Goal: Task Accomplishment & Management: Manage account settings

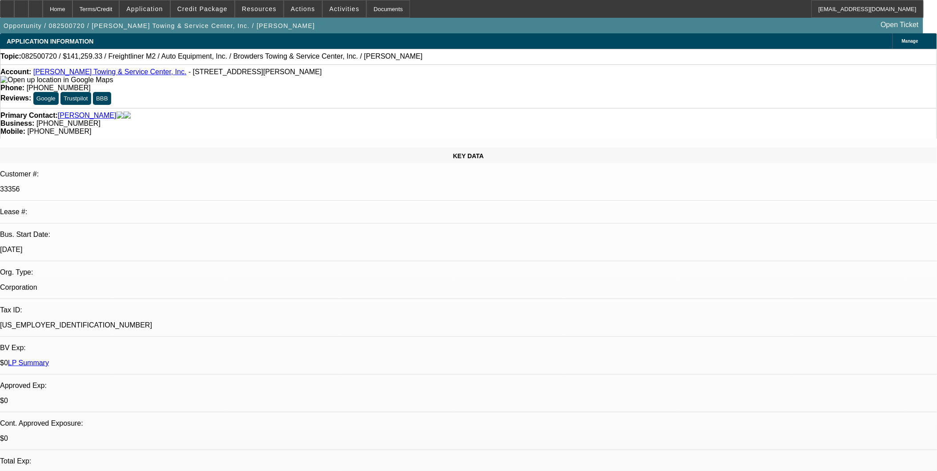
select select "0"
select select "2"
select select "0"
select select "6"
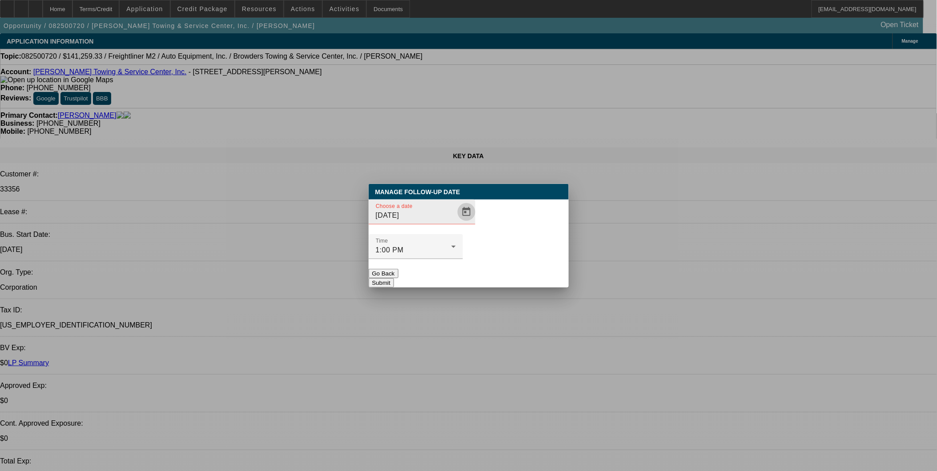
click at [460, 223] on span "Open calendar" at bounding box center [466, 211] width 21 height 21
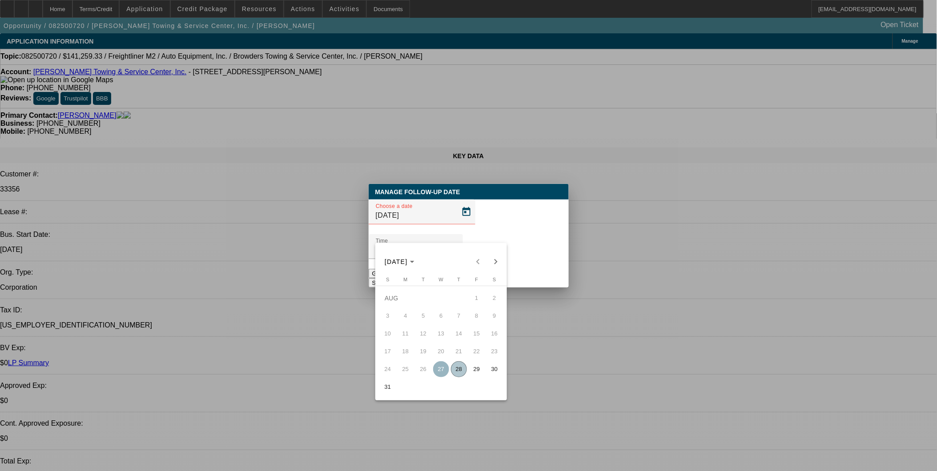
click at [480, 372] on span "29" at bounding box center [477, 369] width 16 height 16
type input "[DATE]"
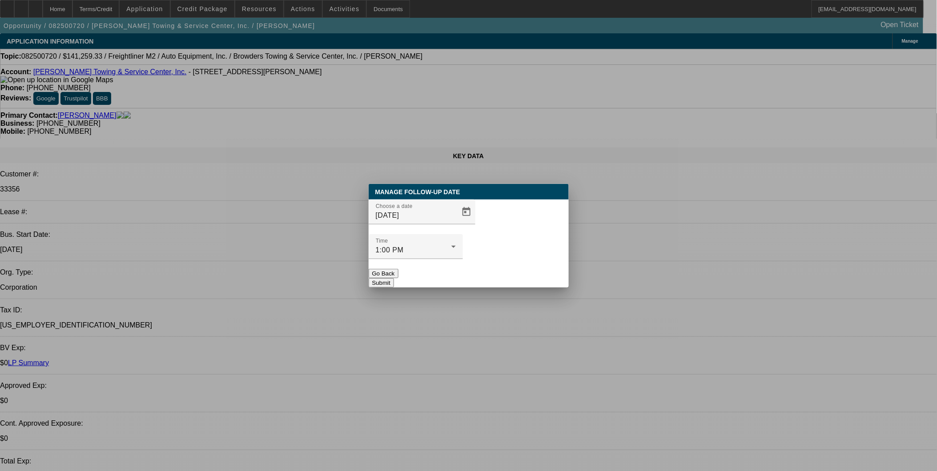
click at [394, 278] on button "Submit" at bounding box center [380, 282] width 25 height 9
